Goal: Task Accomplishment & Management: Manage account settings

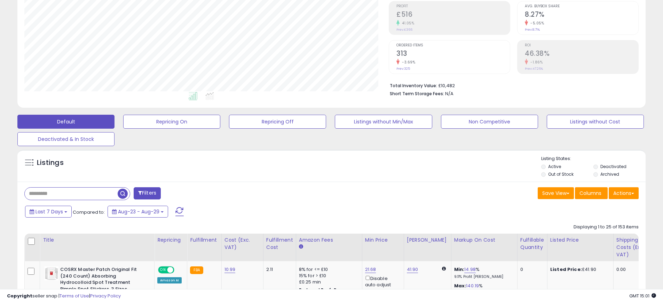
scroll to position [187, 0]
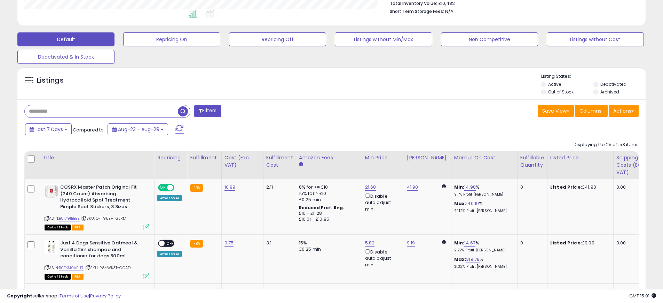
paste input "**********"
type input "**********"
click at [182, 111] on span "button" at bounding box center [183, 111] width 10 height 10
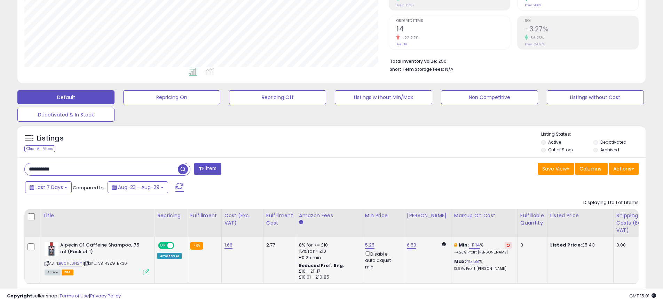
scroll to position [143, 364]
click at [507, 246] on icon at bounding box center [508, 244] width 3 height 3
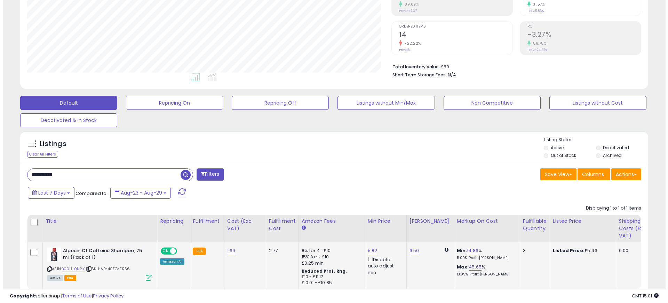
scroll to position [116, 0]
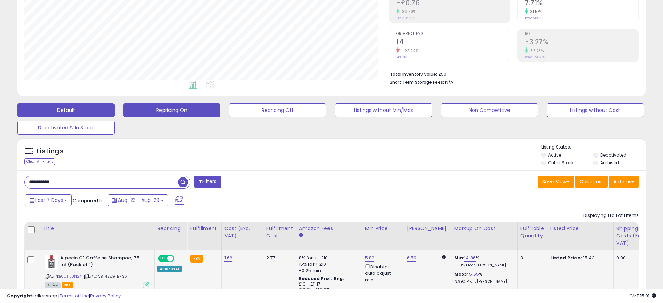
click at [172, 109] on button "Repricing On" at bounding box center [171, 110] width 97 height 14
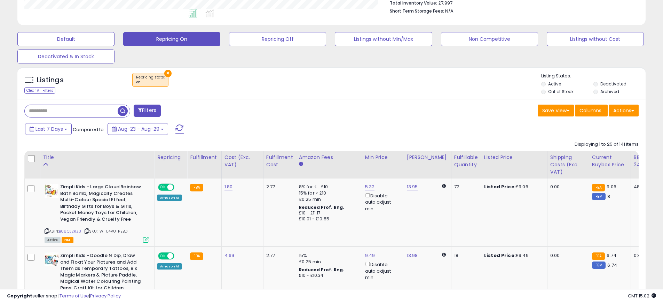
scroll to position [249, 0]
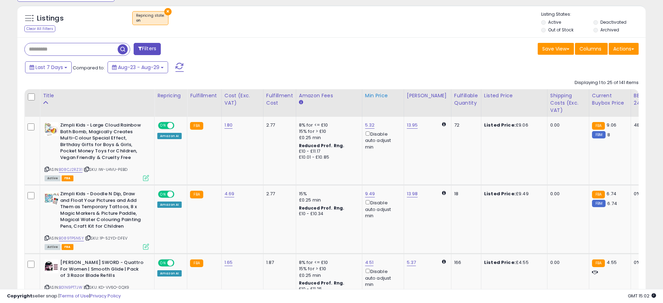
click at [380, 95] on div "Min Price" at bounding box center [383, 95] width 36 height 7
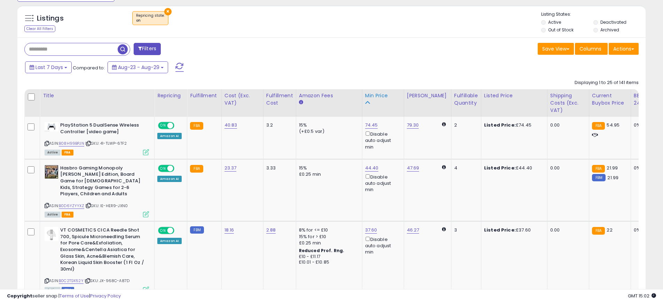
click at [376, 97] on div "Min Price" at bounding box center [383, 95] width 36 height 7
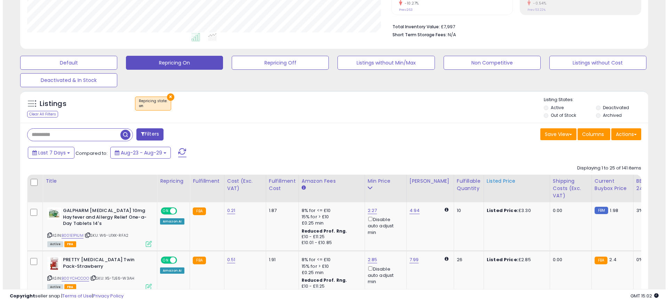
scroll to position [131, 0]
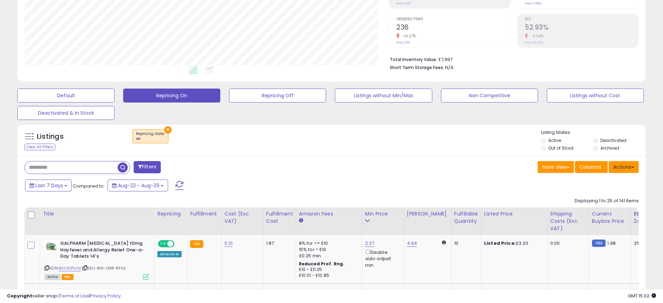
click at [616, 166] on button "Actions" at bounding box center [624, 167] width 30 height 12
click at [589, 166] on span "Columns" at bounding box center [591, 166] width 22 height 7
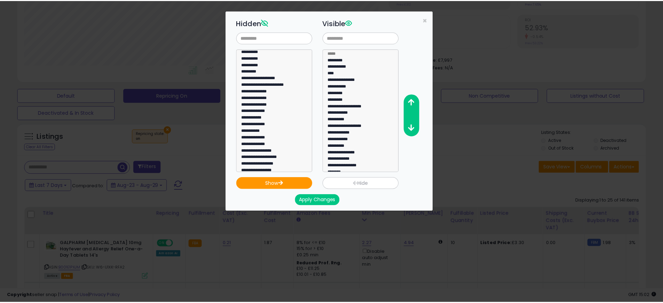
scroll to position [423, 0]
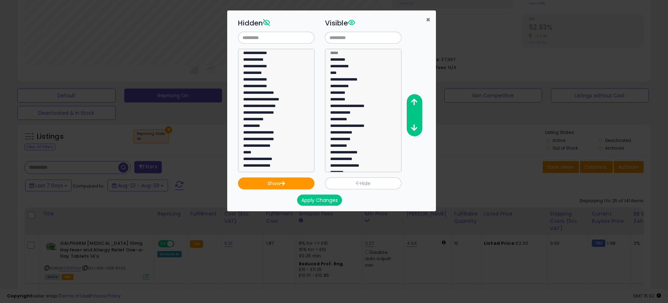
click at [426, 21] on span "×" at bounding box center [428, 20] width 5 height 10
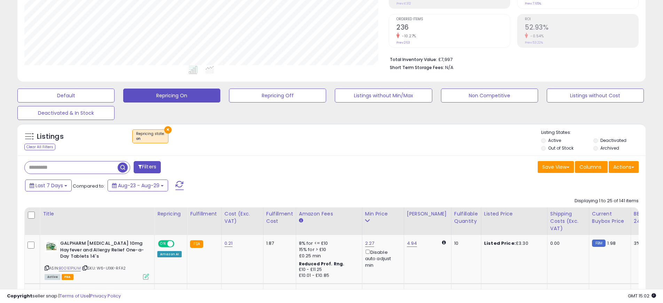
scroll to position [0, 0]
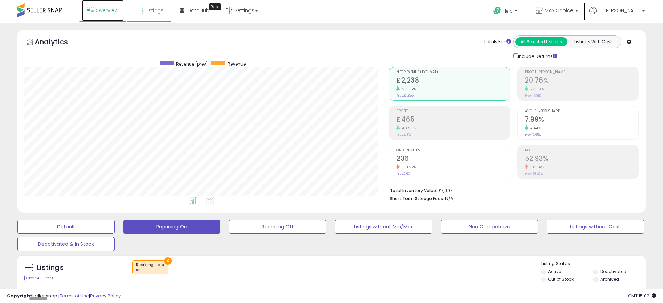
click at [110, 10] on span "Overview" at bounding box center [107, 10] width 23 height 7
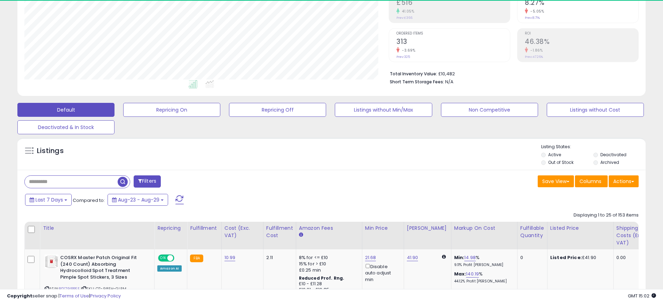
scroll to position [143, 364]
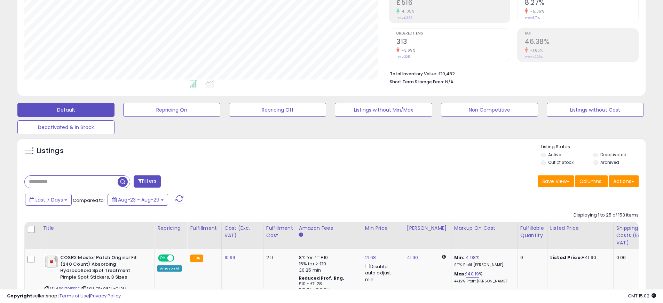
click at [468, 228] on div "Markup on Cost" at bounding box center [484, 227] width 60 height 7
click at [463, 228] on div "Markup on Cost" at bounding box center [484, 227] width 60 height 7
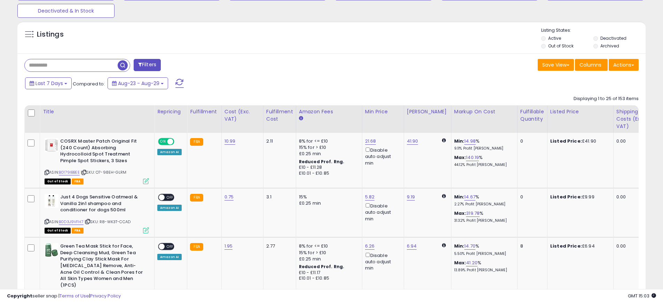
scroll to position [313, 0]
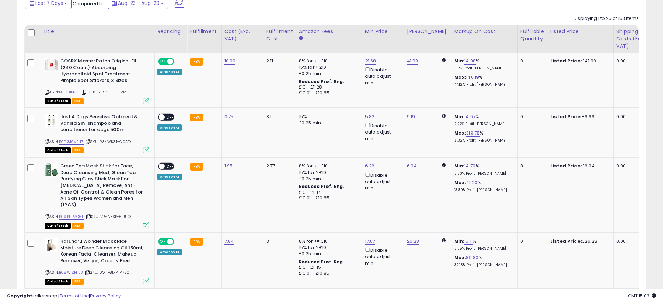
click at [469, 29] on div "Markup on Cost" at bounding box center [484, 31] width 60 height 7
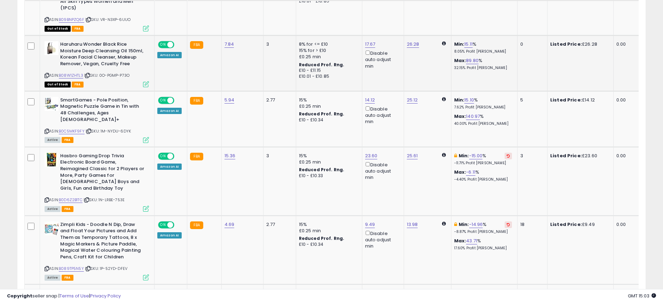
scroll to position [551, 0]
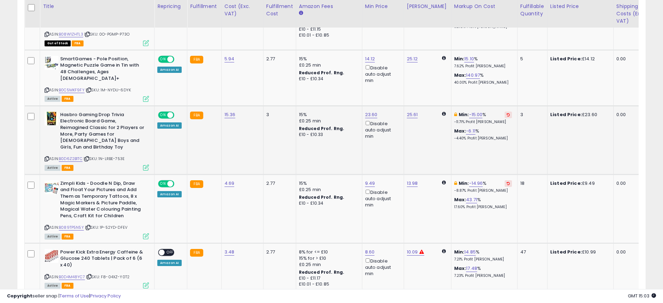
click at [505, 111] on button at bounding box center [508, 114] width 7 height 7
click at [505, 180] on button at bounding box center [508, 183] width 7 height 7
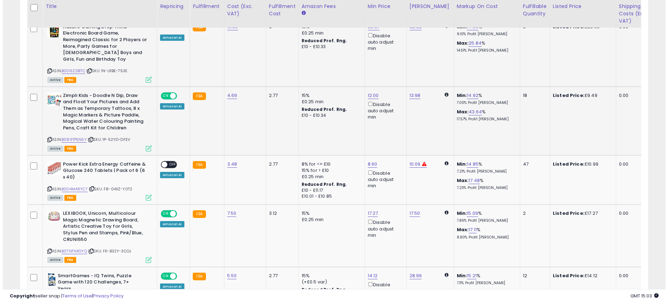
scroll to position [641, 0]
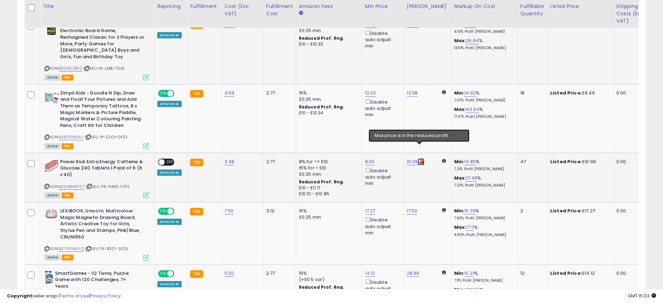
click at [421, 159] on icon at bounding box center [421, 161] width 5 height 5
click at [228, 158] on link "3.48" at bounding box center [230, 161] width 10 height 7
click at [271, 131] on button "button" at bounding box center [265, 131] width 12 height 10
click at [366, 158] on link "8.60" at bounding box center [370, 161] width 10 height 7
click at [407, 124] on icon "button" at bounding box center [405, 123] width 4 height 4
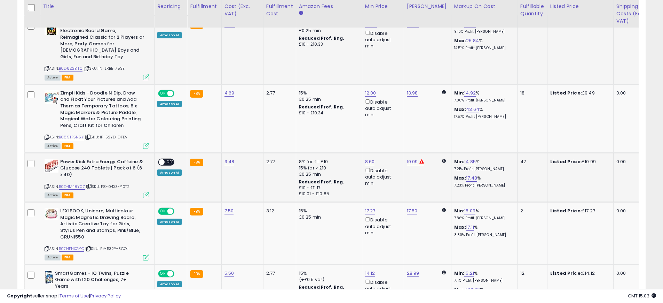
click at [147, 192] on icon at bounding box center [146, 195] width 6 height 6
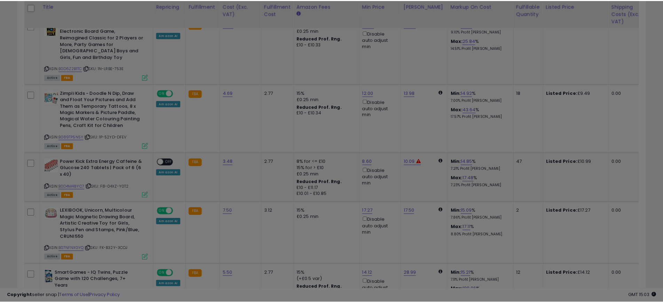
scroll to position [143, 368]
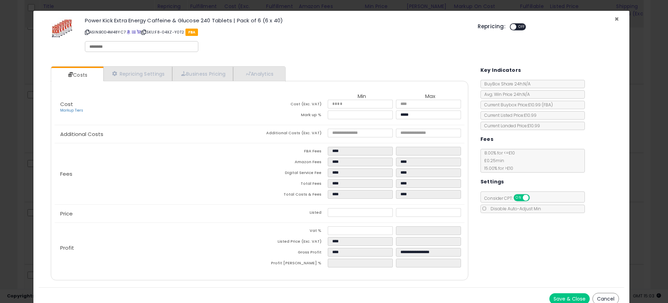
click at [615, 18] on span "×" at bounding box center [617, 19] width 5 height 10
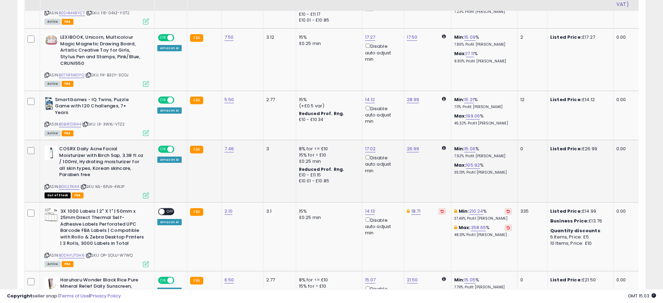
scroll to position [862, 0]
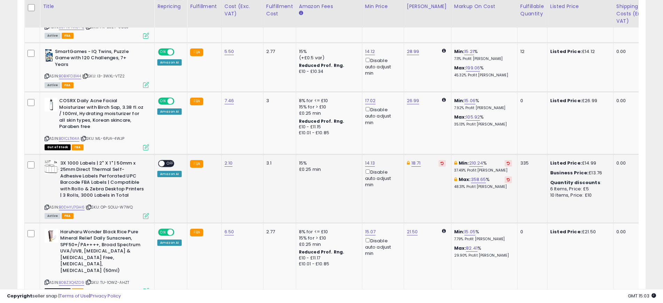
click at [507, 161] on icon at bounding box center [508, 162] width 3 height 3
click at [507, 178] on icon at bounding box center [508, 179] width 3 height 3
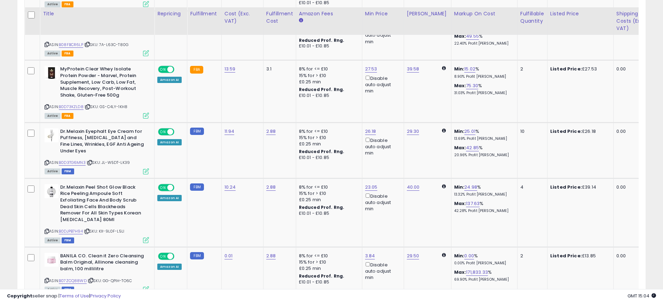
scroll to position [1604, 0]
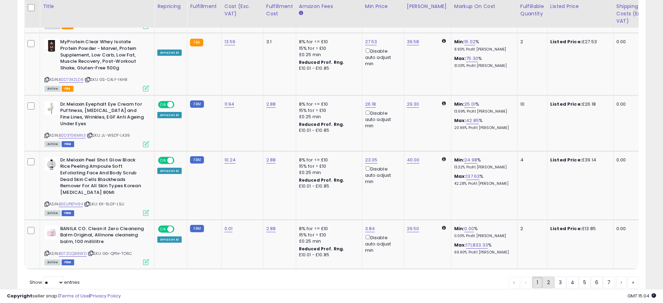
click at [544, 276] on link "2" at bounding box center [549, 282] width 12 height 12
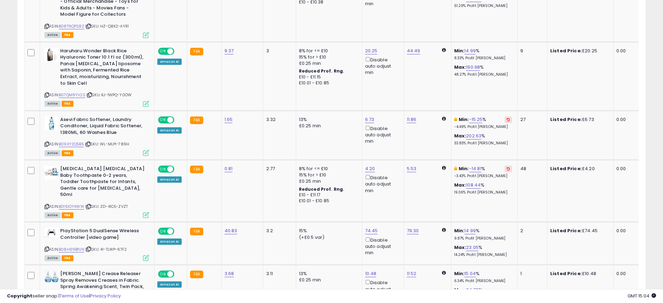
scroll to position [900, 0]
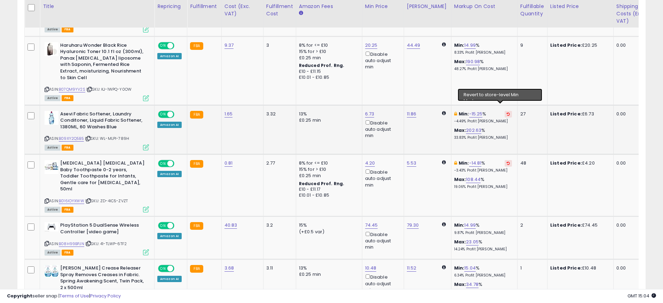
click at [507, 112] on icon at bounding box center [508, 113] width 3 height 3
click at [505, 160] on button at bounding box center [508, 163] width 7 height 7
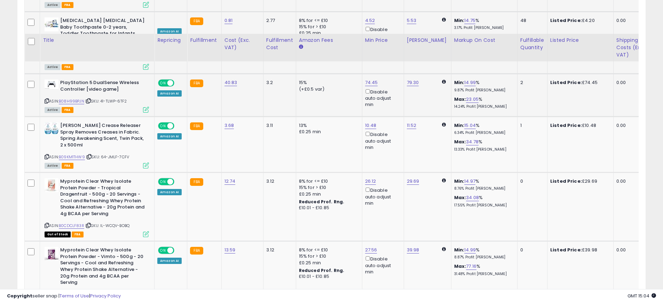
scroll to position [1207, 0]
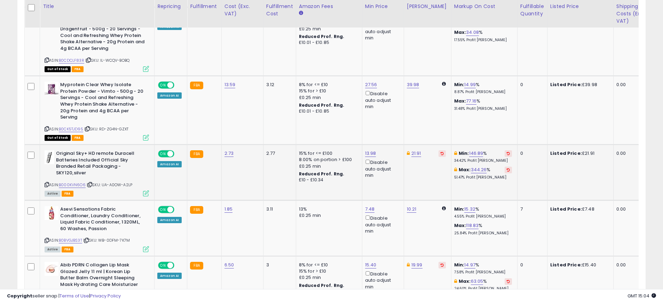
click at [505, 150] on button at bounding box center [508, 153] width 7 height 7
click at [368, 150] on link "8.24" at bounding box center [370, 153] width 10 height 7
click at [347, 121] on input "****" at bounding box center [351, 116] width 62 height 12
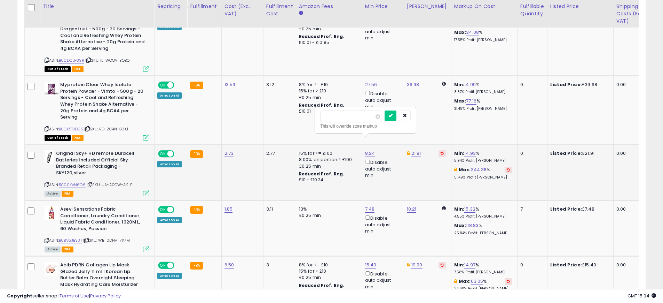
click at [343, 120] on input "*****" at bounding box center [351, 116] width 62 height 12
click at [348, 117] on input "*****" at bounding box center [351, 116] width 62 height 12
type input "*****"
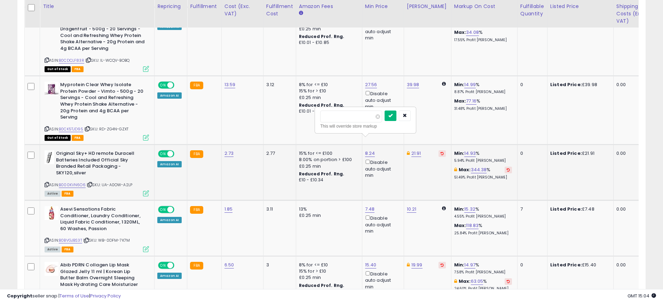
click at [394, 118] on button "submit" at bounding box center [391, 115] width 12 height 10
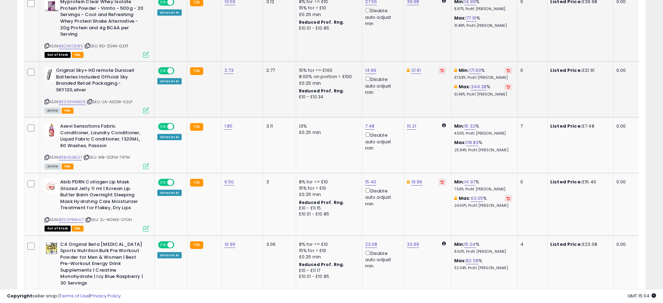
scroll to position [1344, 0]
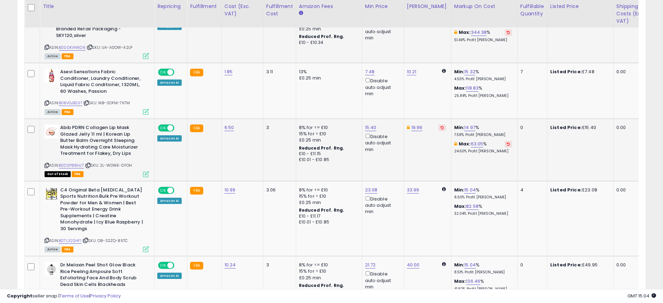
click at [507, 142] on icon at bounding box center [508, 143] width 3 height 3
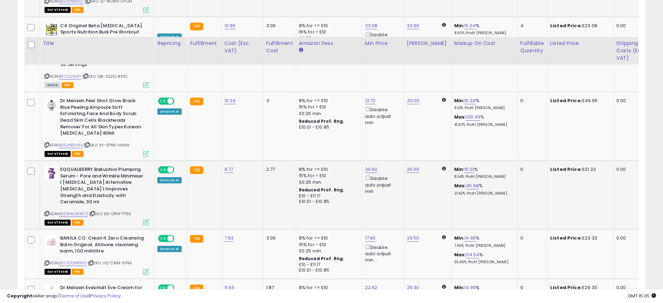
scroll to position [1580, 0]
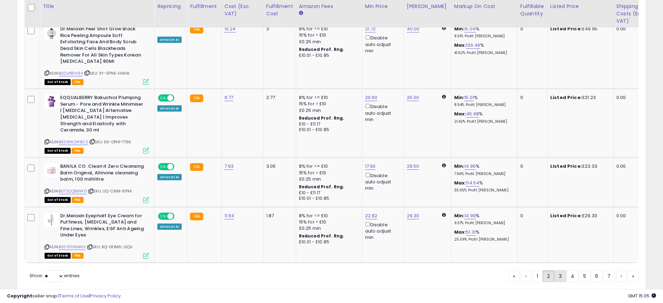
click at [560, 270] on link "3" at bounding box center [561, 276] width 12 height 12
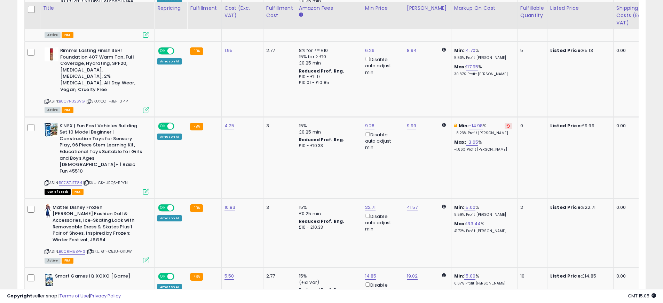
scroll to position [523, 0]
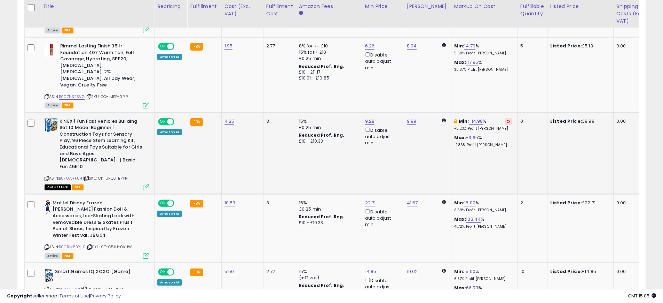
click at [507, 119] on icon at bounding box center [508, 120] width 3 height 3
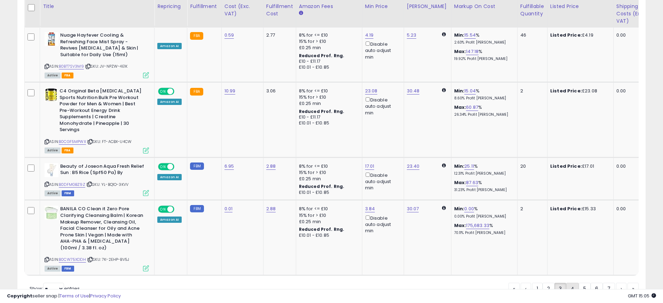
click at [572, 282] on link "4" at bounding box center [572, 288] width 13 height 12
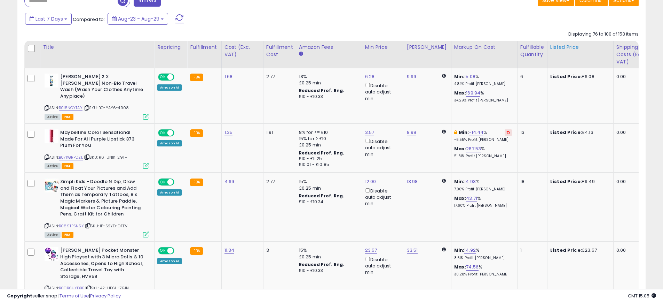
scroll to position [300, 0]
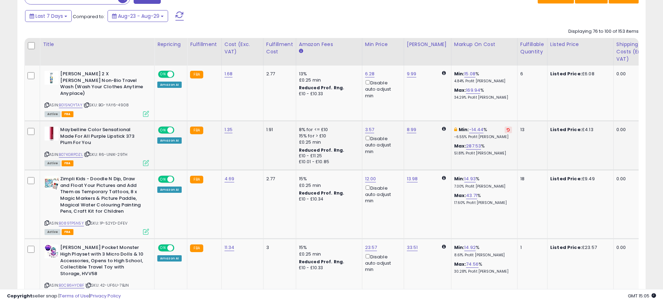
click at [505, 126] on button at bounding box center [508, 129] width 7 height 7
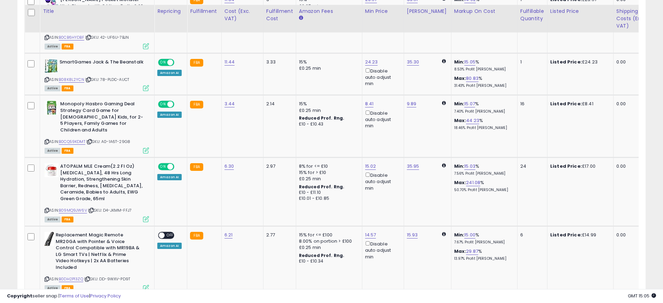
scroll to position [635, 0]
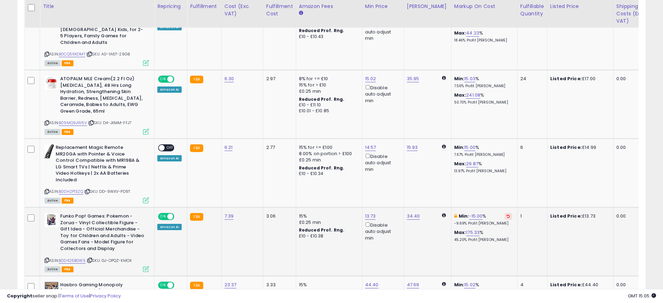
click at [505, 213] on button at bounding box center [508, 216] width 7 height 7
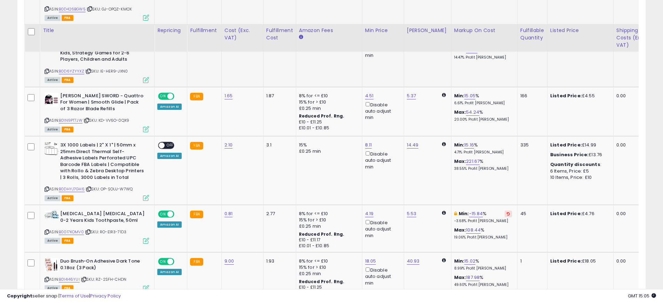
scroll to position [910, 0]
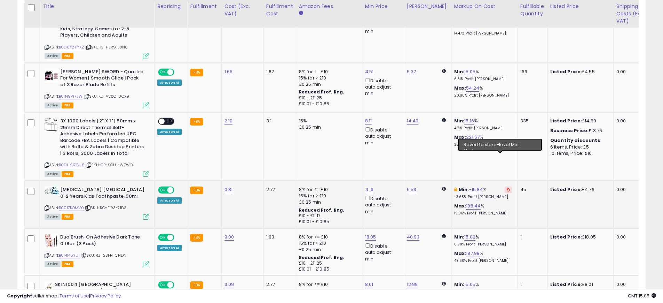
click at [507, 188] on icon at bounding box center [508, 189] width 3 height 3
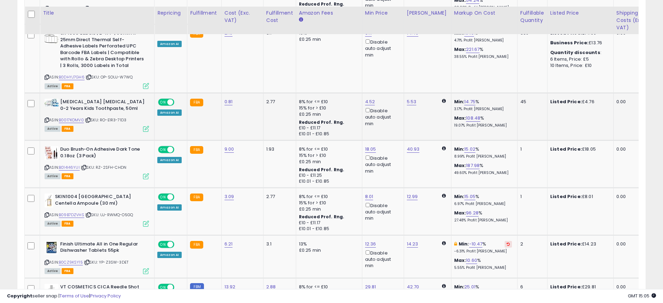
scroll to position [1005, 0]
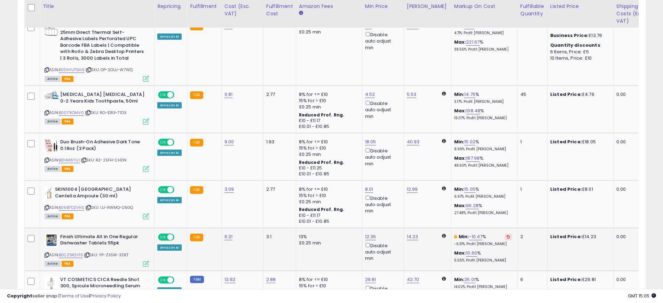
click at [505, 233] on button at bounding box center [508, 236] width 7 height 7
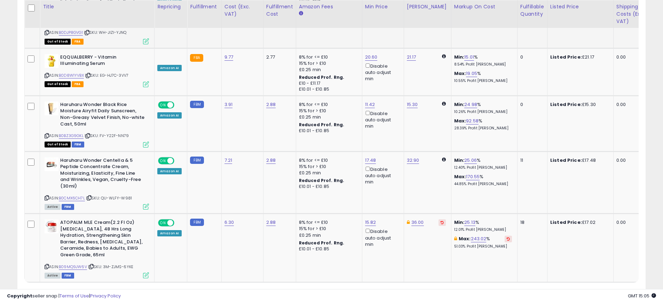
scroll to position [1549, 0]
click at [507, 236] on icon at bounding box center [508, 237] width 3 height 3
click at [581, 289] on link "5" at bounding box center [585, 295] width 12 height 12
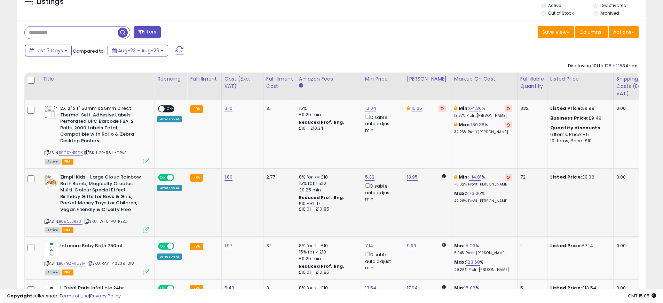
scroll to position [264, 0]
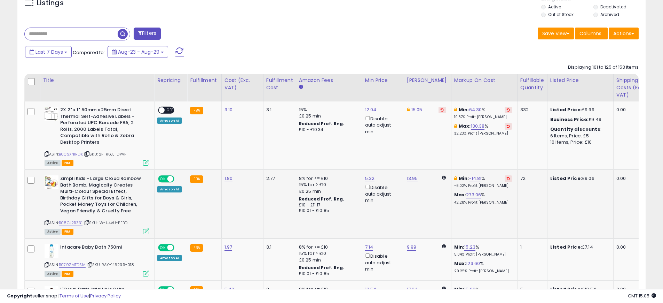
click at [507, 177] on icon at bounding box center [508, 177] width 3 height 3
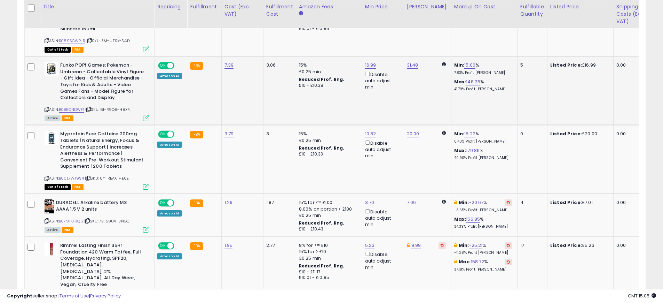
scroll to position [691, 0]
click at [507, 200] on icon at bounding box center [508, 201] width 3 height 3
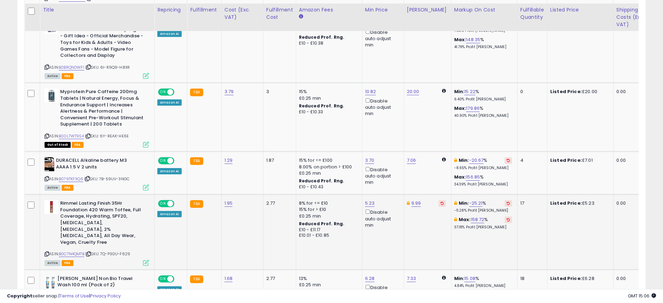
scroll to position [736, 0]
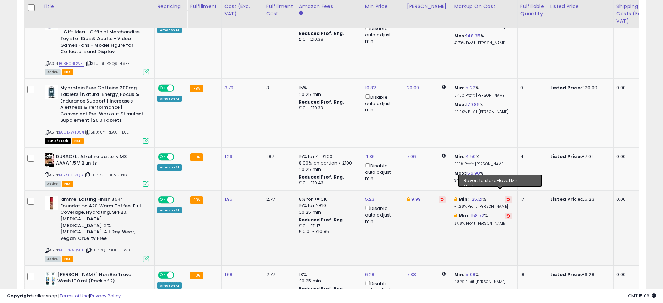
click at [507, 197] on icon at bounding box center [508, 198] width 3 height 3
click at [507, 214] on icon at bounding box center [508, 215] width 3 height 3
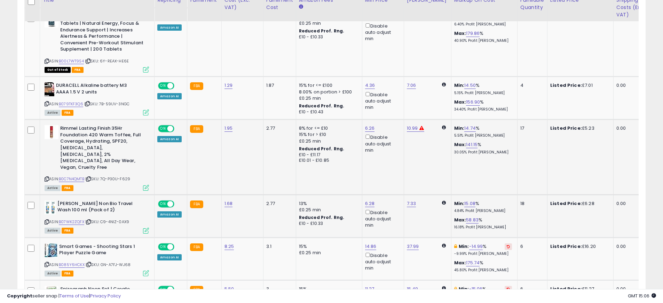
scroll to position [810, 0]
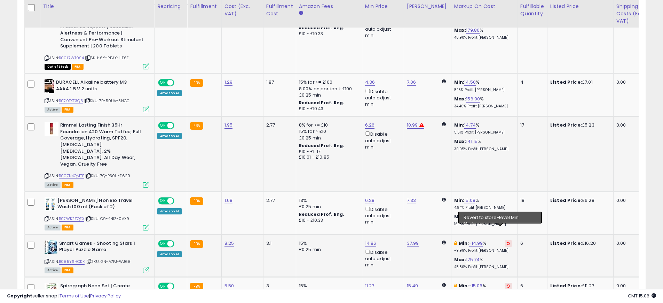
click at [507, 241] on icon at bounding box center [508, 242] width 3 height 3
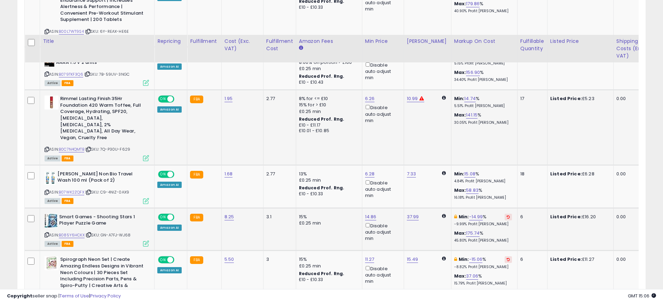
scroll to position [879, 0]
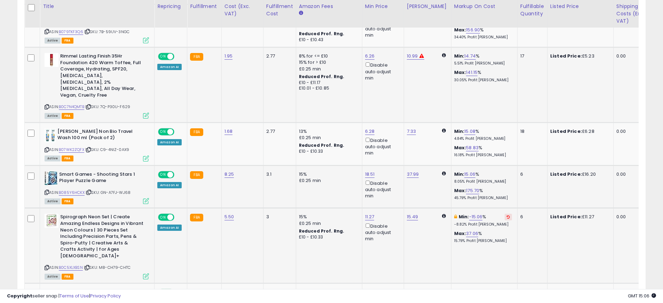
click at [507, 215] on icon at bounding box center [508, 216] width 3 height 3
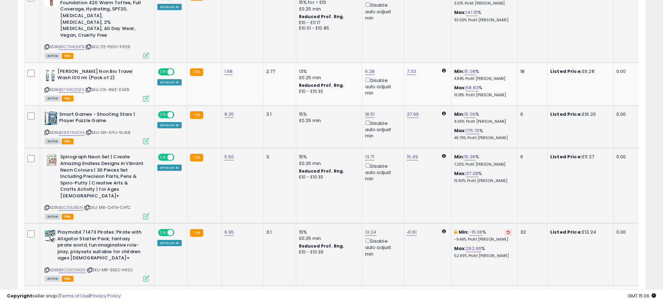
scroll to position [943, 0]
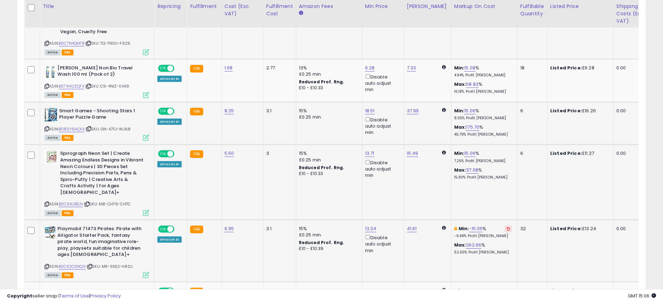
click at [505, 225] on button at bounding box center [508, 228] width 7 height 7
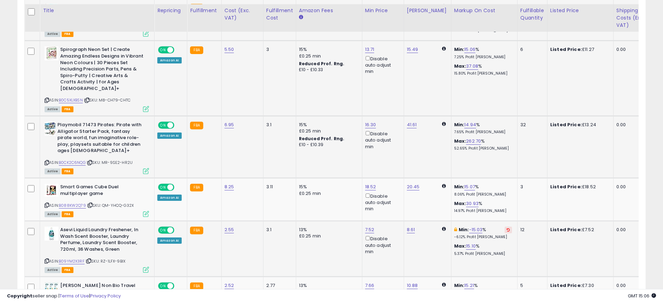
scroll to position [1051, 0]
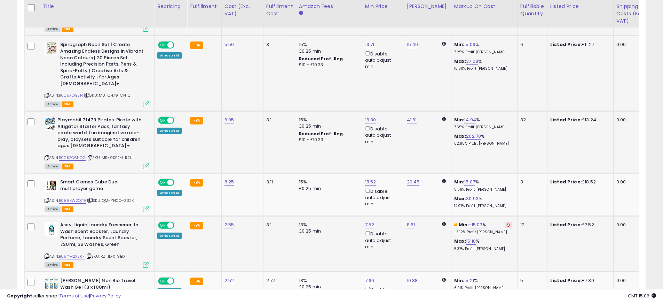
click at [507, 223] on icon at bounding box center [508, 224] width 3 height 3
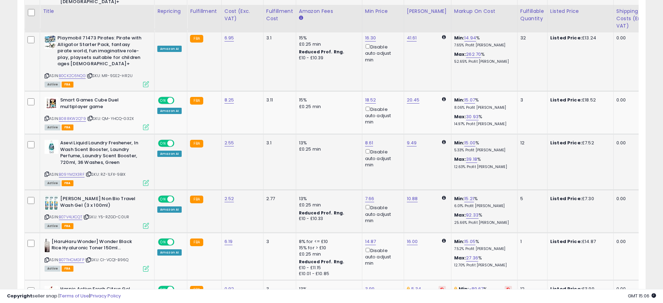
scroll to position [1197, 0]
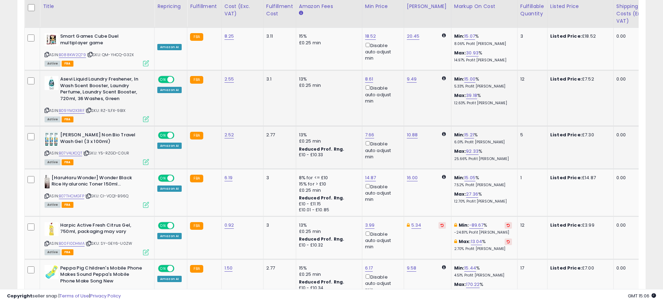
click at [507, 223] on icon at bounding box center [508, 224] width 3 height 3
click at [370, 221] on link "5.37" at bounding box center [369, 224] width 9 height 7
click at [346, 181] on input "*******" at bounding box center [351, 181] width 62 height 12
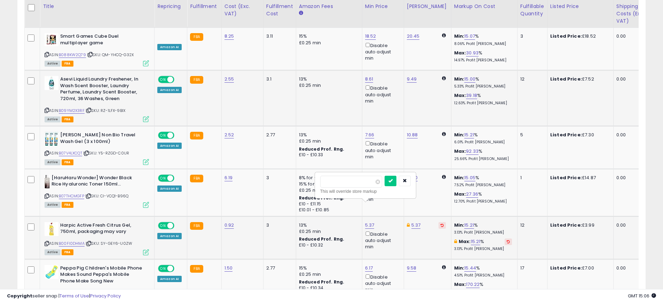
type input "****"
click button "submit" at bounding box center [391, 180] width 12 height 10
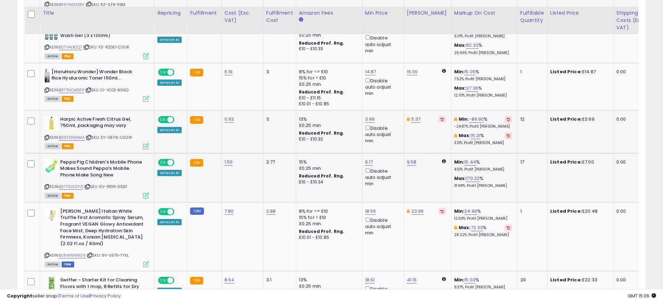
scroll to position [1309, 0]
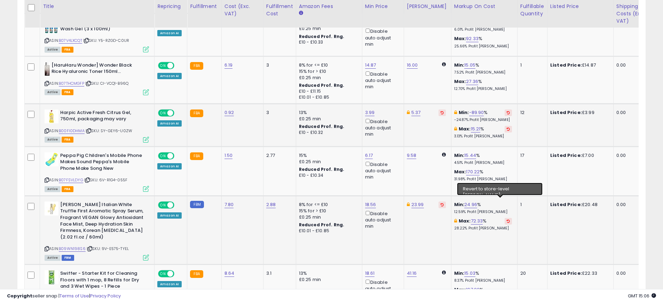
click at [507, 219] on icon at bounding box center [508, 220] width 3 height 3
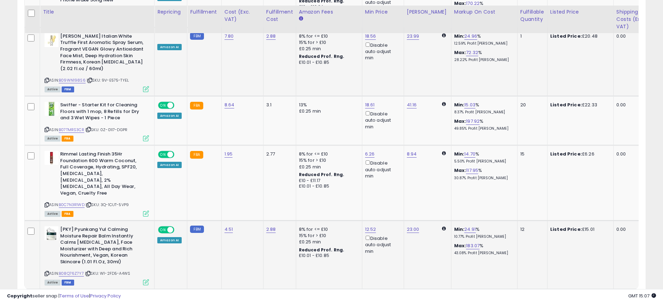
scroll to position [1483, 0]
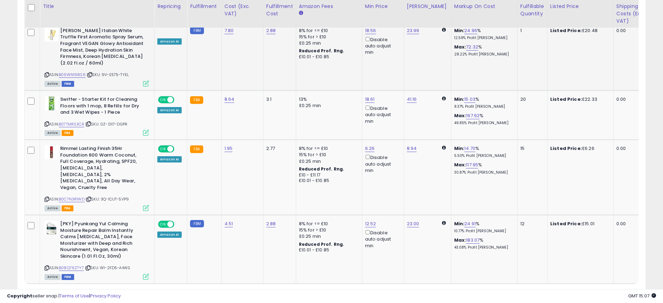
click at [599, 291] on link "6" at bounding box center [597, 297] width 12 height 12
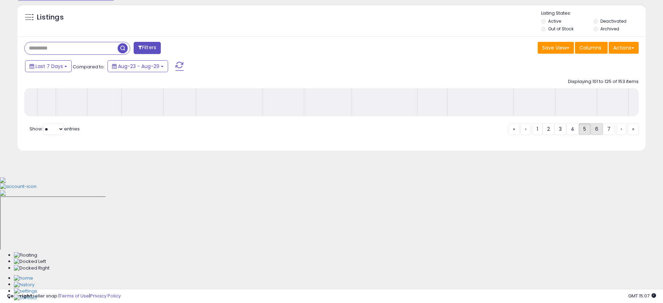
scroll to position [129, 0]
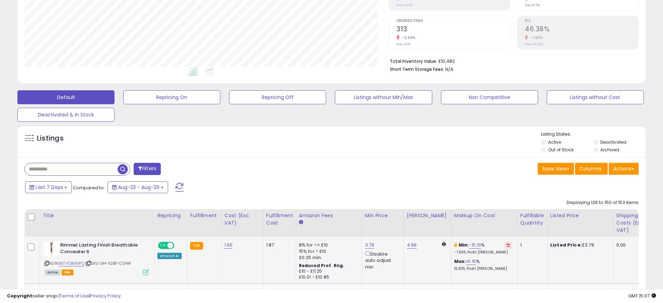
click at [505, 247] on button at bounding box center [508, 245] width 7 height 7
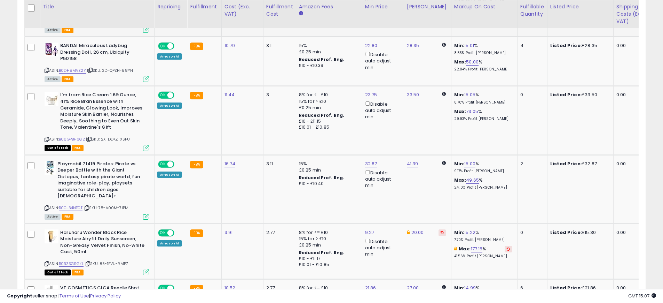
scroll to position [445, 0]
click at [505, 245] on button at bounding box center [508, 248] width 7 height 7
click at [410, 228] on link "15.30" at bounding box center [412, 231] width 11 height 7
click at [399, 205] on input "*****" at bounding box center [394, 201] width 62 height 12
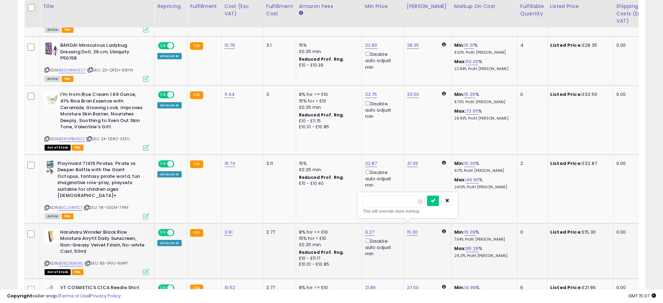
click at [399, 205] on input "*****" at bounding box center [394, 201] width 62 height 12
type input "**"
click button "submit" at bounding box center [433, 200] width 12 height 10
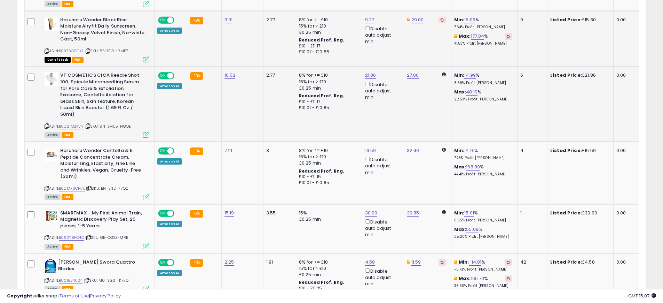
scroll to position [762, 0]
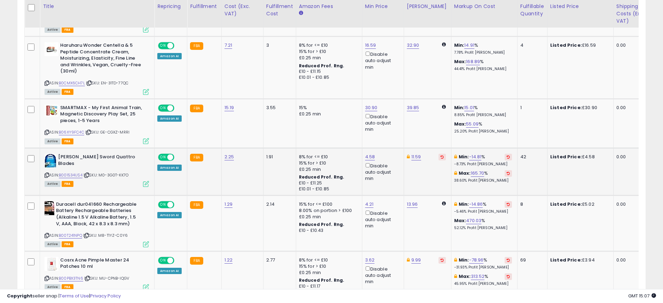
click at [505, 154] on button at bounding box center [508, 157] width 7 height 7
click at [507, 171] on icon at bounding box center [508, 172] width 3 height 3
click at [507, 202] on icon at bounding box center [508, 203] width 3 height 3
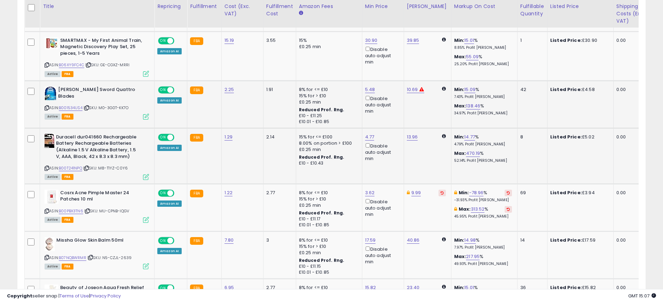
scroll to position [832, 0]
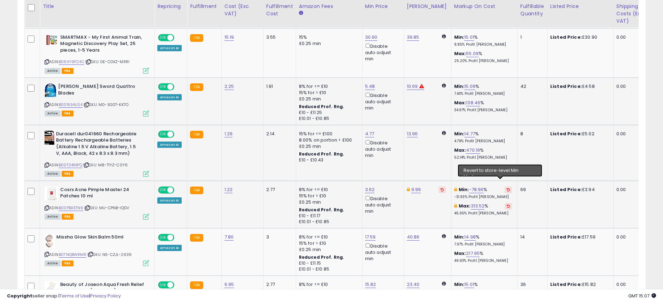
click at [507, 188] on icon at bounding box center [508, 189] width 3 height 3
click at [507, 204] on icon at bounding box center [508, 205] width 3 height 3
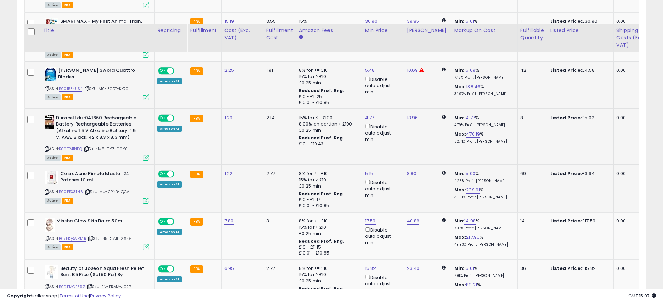
scroll to position [893, 0]
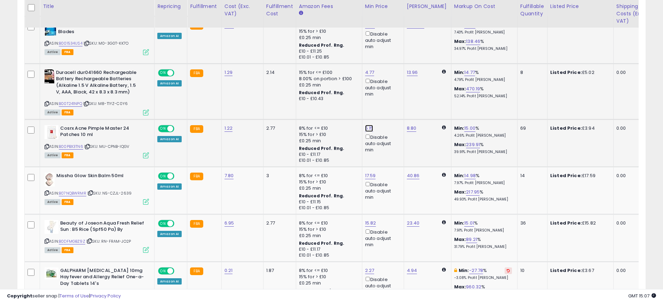
click at [370, 125] on link "5.15" at bounding box center [369, 128] width 8 height 7
click at [349, 102] on input "****" at bounding box center [351, 98] width 62 height 12
type input "***"
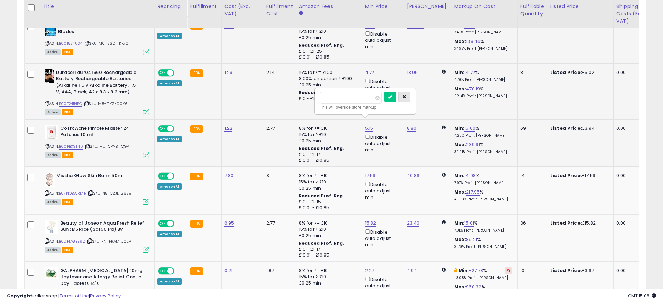
click at [406, 95] on icon "button" at bounding box center [404, 96] width 4 height 4
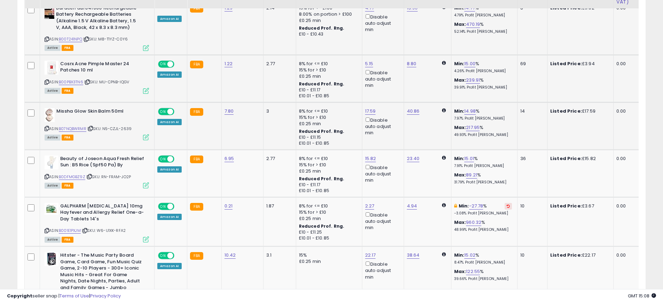
scroll to position [938, 0]
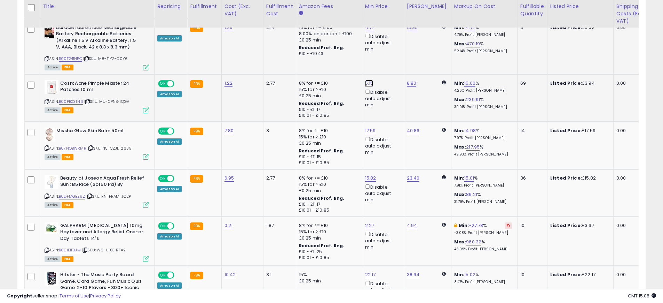
click at [365, 80] on link "5.15" at bounding box center [369, 83] width 8 height 7
click at [351, 55] on input "****" at bounding box center [351, 53] width 62 height 12
type input "****"
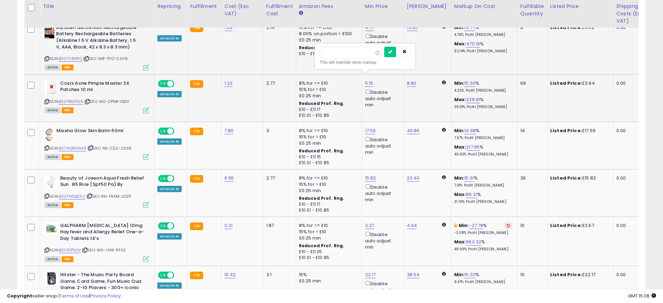
click button "submit" at bounding box center [390, 52] width 12 height 10
click at [469, 80] on link "-118.99" at bounding box center [476, 83] width 15 height 7
click at [448, 56] on input "*******" at bounding box center [454, 53] width 62 height 12
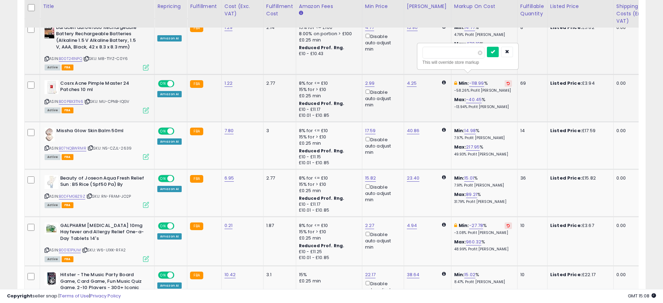
type input "***"
click at [487, 47] on button "submit" at bounding box center [493, 52] width 12 height 10
click at [495, 52] on icon "submit" at bounding box center [493, 51] width 4 height 4
click at [509, 53] on icon "button" at bounding box center [507, 51] width 4 height 4
click at [368, 80] on link "2.99" at bounding box center [370, 83] width 10 height 7
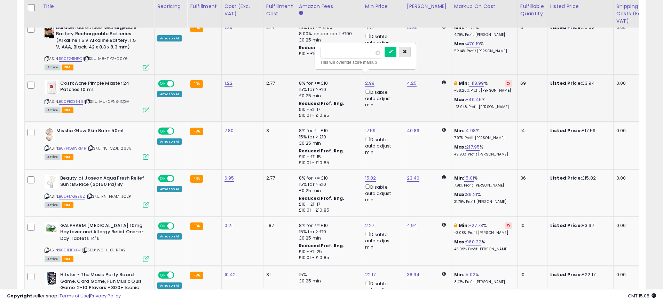
click at [409, 55] on button "button" at bounding box center [405, 52] width 12 height 10
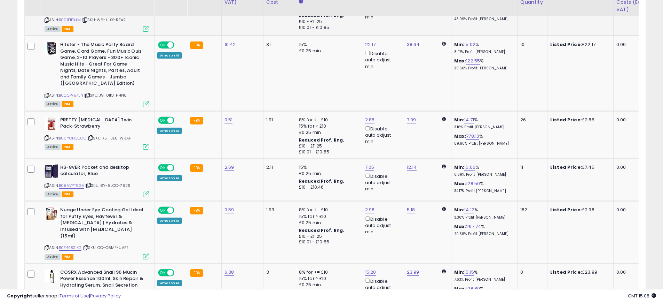
scroll to position [1182, 0]
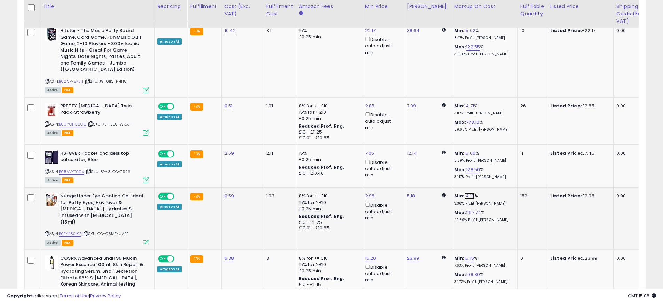
click at [464, 192] on link "14.12" at bounding box center [469, 195] width 10 height 7
click at [436, 165] on input "*****" at bounding box center [446, 165] width 62 height 12
type input "***"
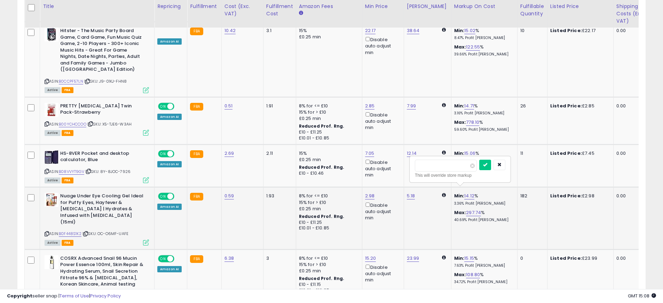
click button "submit" at bounding box center [485, 164] width 12 height 10
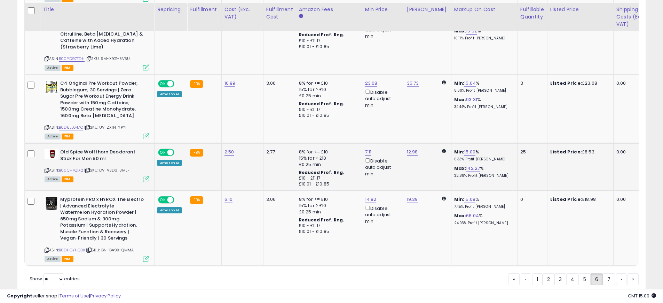
scroll to position [1565, 0]
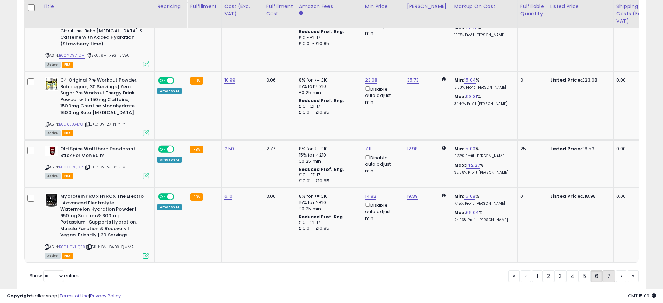
click at [608, 270] on link "7" at bounding box center [609, 276] width 12 height 12
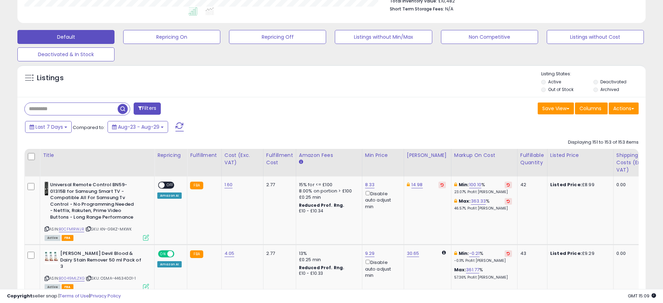
scroll to position [265, 0]
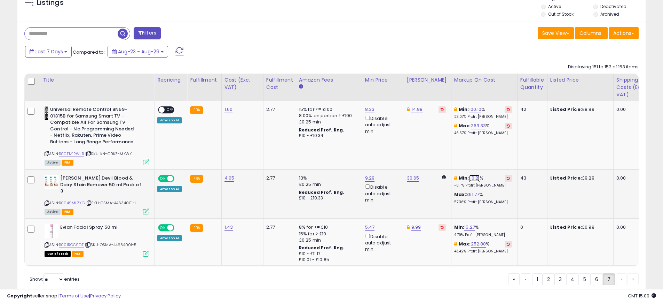
click at [469, 177] on link "-0.21" at bounding box center [474, 177] width 11 height 7
click at [447, 157] on input "*****" at bounding box center [451, 154] width 62 height 12
type input "***"
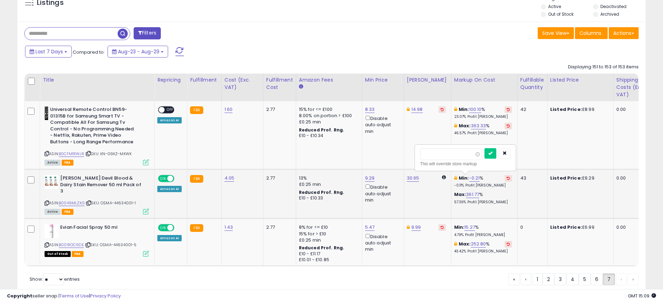
click button "submit" at bounding box center [491, 153] width 12 height 10
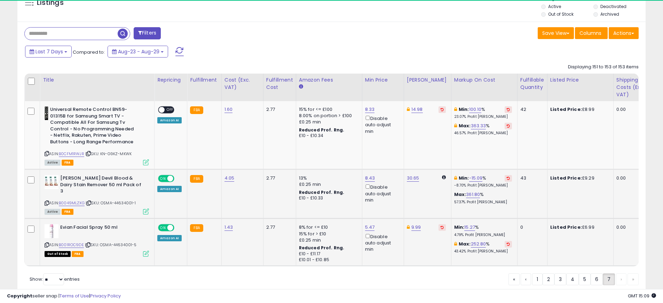
click at [505, 241] on button at bounding box center [508, 244] width 7 height 7
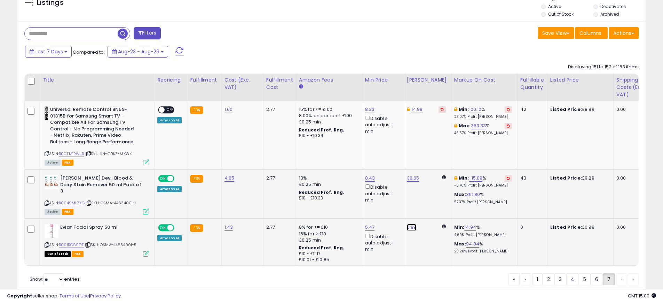
click at [412, 223] on link "6.99" at bounding box center [412, 226] width 10 height 7
click at [394, 199] on input "****" at bounding box center [393, 197] width 62 height 12
type input "****"
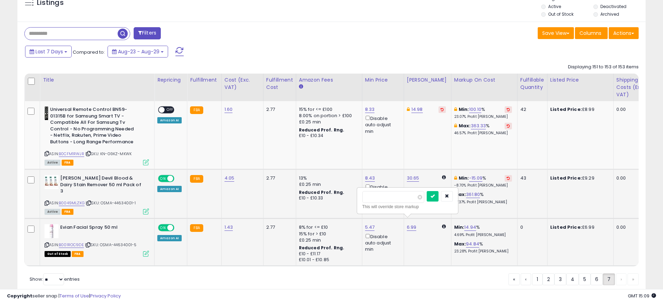
click button "submit" at bounding box center [433, 196] width 12 height 10
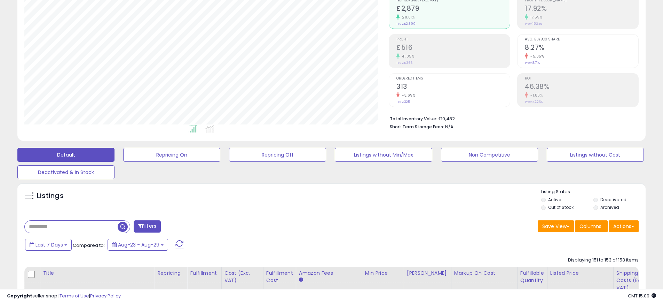
scroll to position [0, 0]
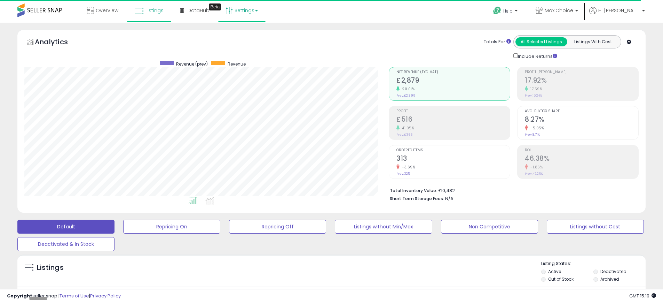
click at [232, 10] on link "Settings" at bounding box center [242, 10] width 42 height 21
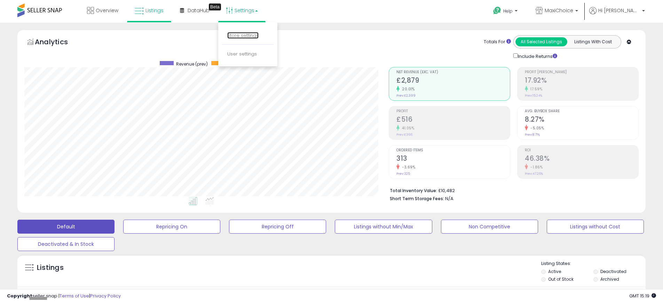
click at [239, 34] on link "Store settings" at bounding box center [242, 35] width 31 height 7
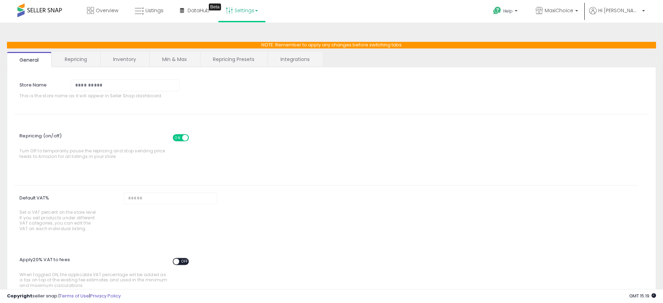
click at [178, 58] on link "Min & Max" at bounding box center [175, 59] width 50 height 15
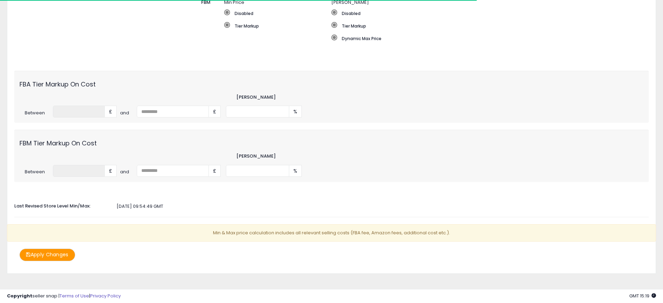
scroll to position [204, 0]
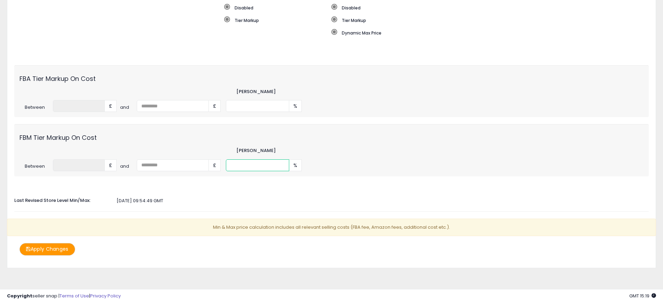
click at [248, 164] on input "**" at bounding box center [257, 165] width 63 height 12
type input "**"
click at [376, 159] on div "** %" at bounding box center [384, 165] width 317 height 12
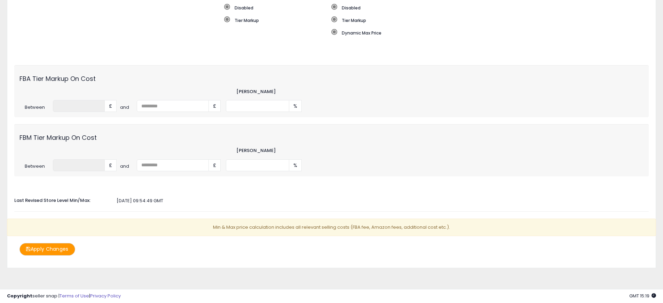
click at [49, 251] on button "Apply Changes" at bounding box center [47, 249] width 56 height 12
click at [242, 108] on input "**" at bounding box center [257, 106] width 63 height 12
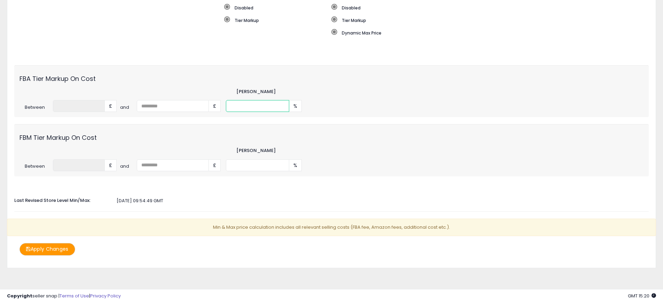
click at [242, 108] on input "**" at bounding box center [257, 106] width 63 height 12
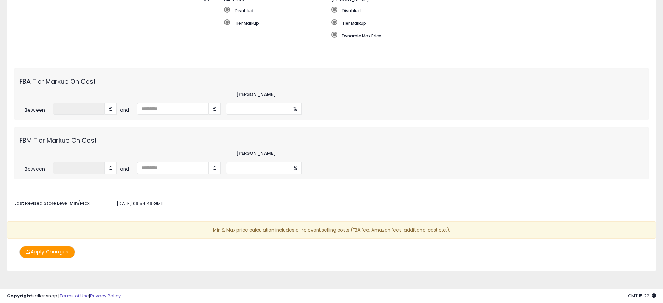
click at [65, 256] on button "Apply Changes" at bounding box center [47, 251] width 56 height 12
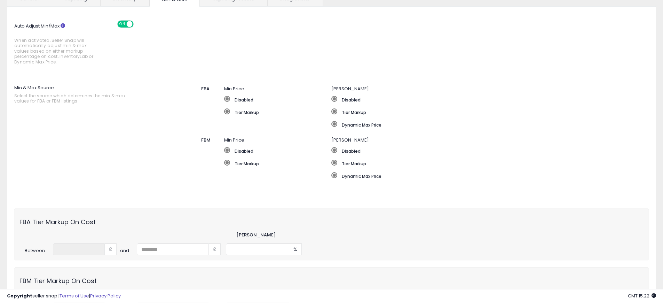
scroll to position [0, 0]
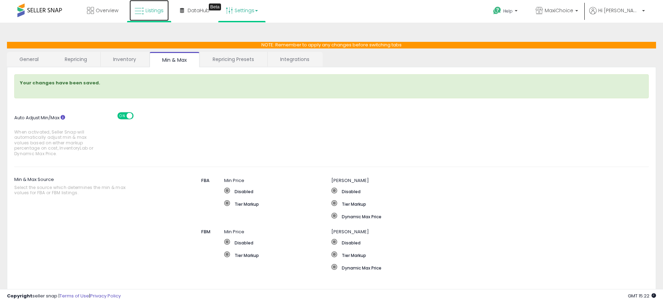
click at [153, 15] on link "Listings" at bounding box center [148, 10] width 39 height 21
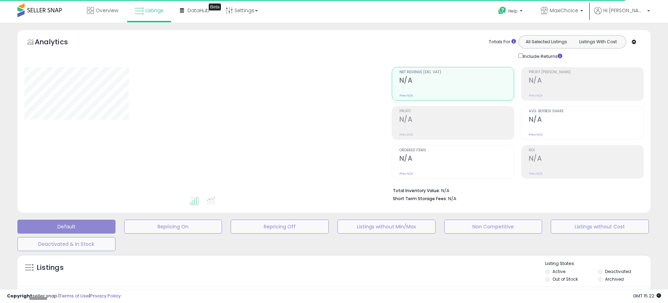
select select "*"
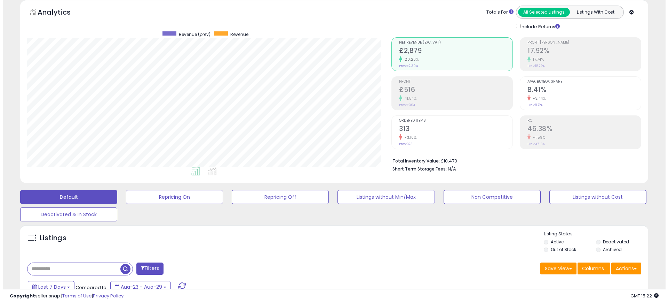
scroll to position [158, 0]
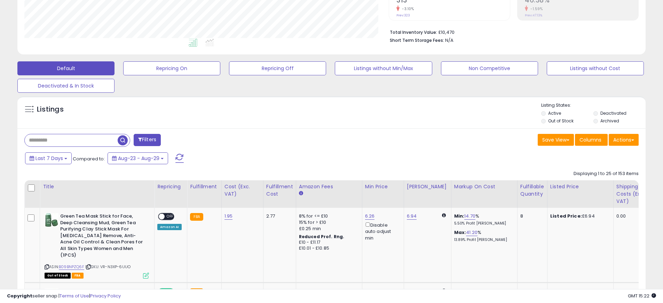
click at [148, 142] on button "Filters" at bounding box center [147, 140] width 27 height 12
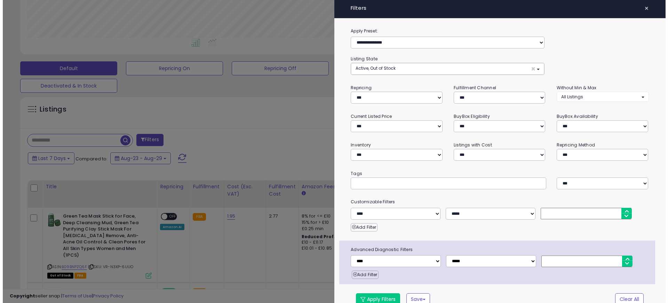
scroll to position [143, 368]
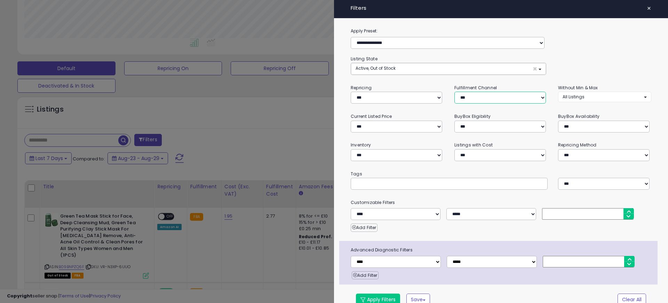
click at [493, 102] on select "*** *** *** ***" at bounding box center [501, 98] width 92 height 12
select select "***"
click at [455, 92] on select "*** *** *** ***" at bounding box center [501, 98] width 92 height 12
click at [386, 299] on button "Apply Filters" at bounding box center [378, 299] width 44 height 12
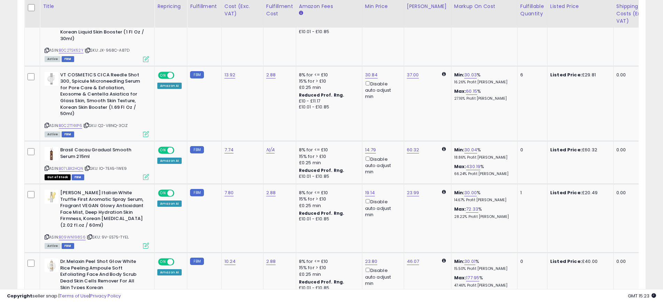
scroll to position [373, 0]
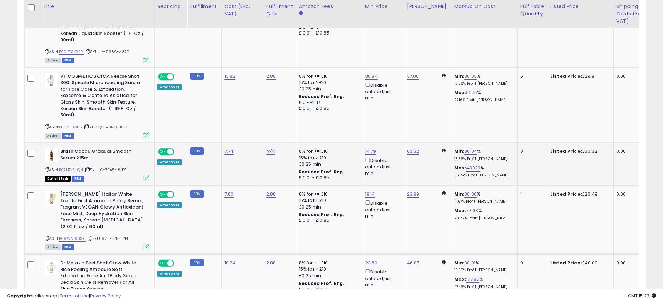
click at [170, 149] on span at bounding box center [170, 152] width 6 height 6
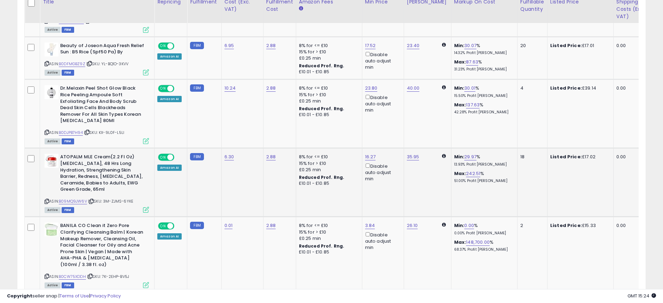
scroll to position [979, 0]
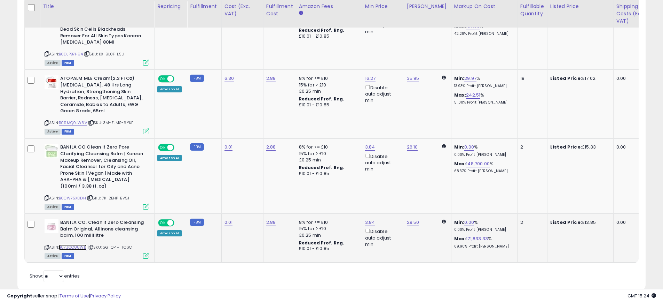
click at [70, 244] on link "B07ZCQ88WD" at bounding box center [73, 247] width 28 height 6
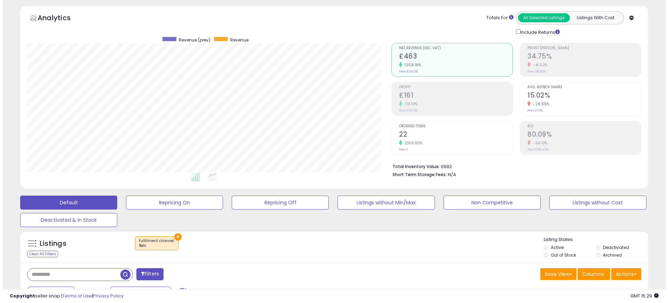
scroll to position [85, 0]
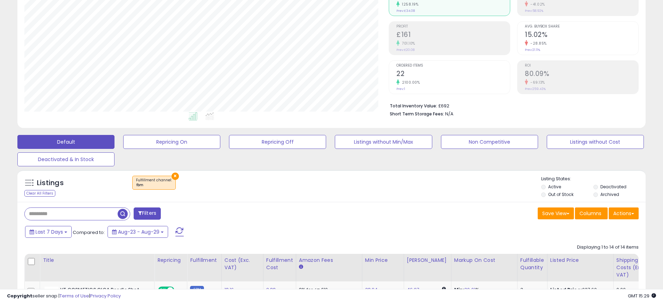
click at [149, 214] on button "Filters" at bounding box center [147, 213] width 27 height 12
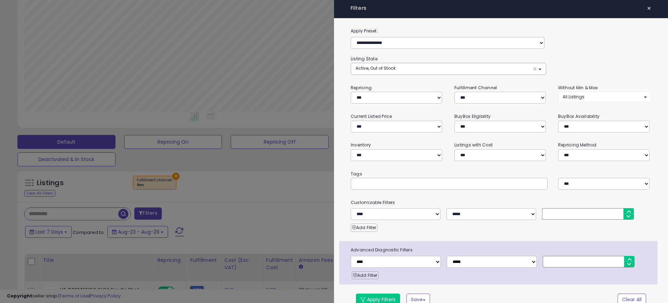
click at [149, 214] on div at bounding box center [334, 151] width 668 height 303
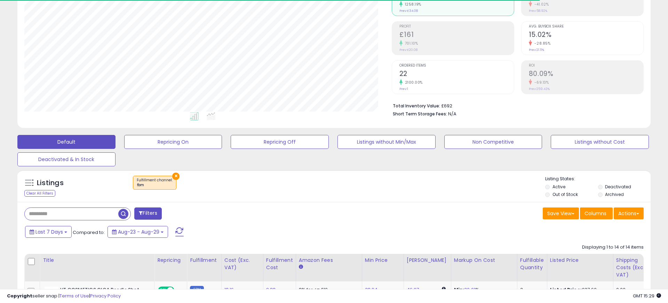
scroll to position [347973, 347752]
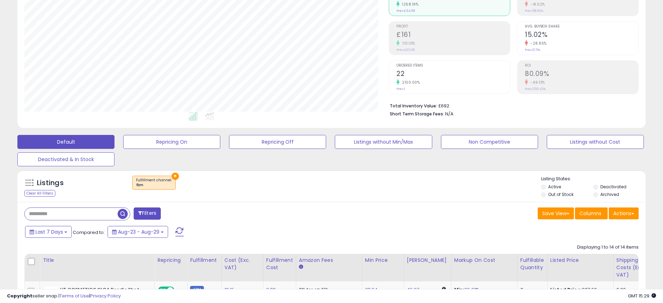
click at [180, 229] on span at bounding box center [179, 231] width 8 height 9
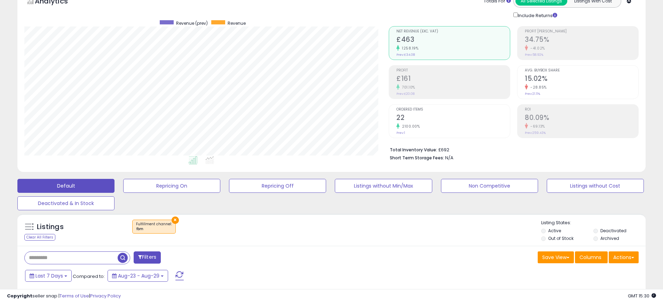
scroll to position [0, 0]
